Goal: Task Accomplishment & Management: Manage account settings

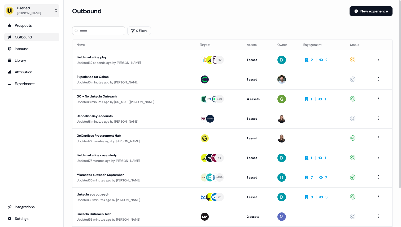
click at [32, 8] on div "Userled" at bounding box center [29, 7] width 24 height 5
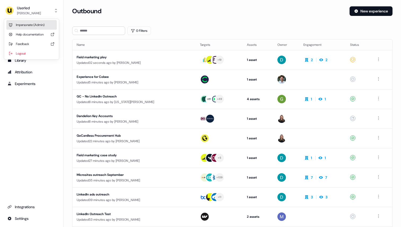
click at [33, 23] on div "Impersonate (Admin)" at bounding box center [31, 25] width 50 height 10
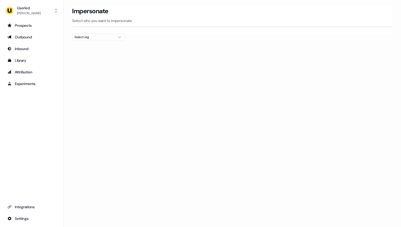
click at [97, 37] on div "Select org" at bounding box center [95, 36] width 40 height 5
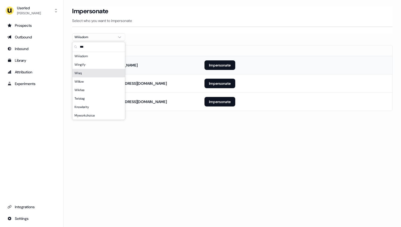
type input "***"
click at [163, 60] on td "ailsa.mraihi@wiiisdom.com" at bounding box center [136, 65] width 128 height 18
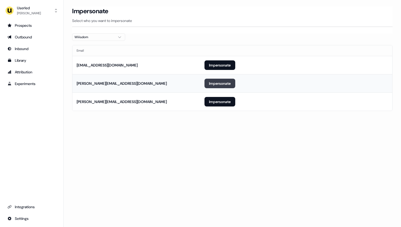
click at [217, 86] on button "Impersonate" at bounding box center [219, 84] width 31 height 10
